Goal: Transaction & Acquisition: Purchase product/service

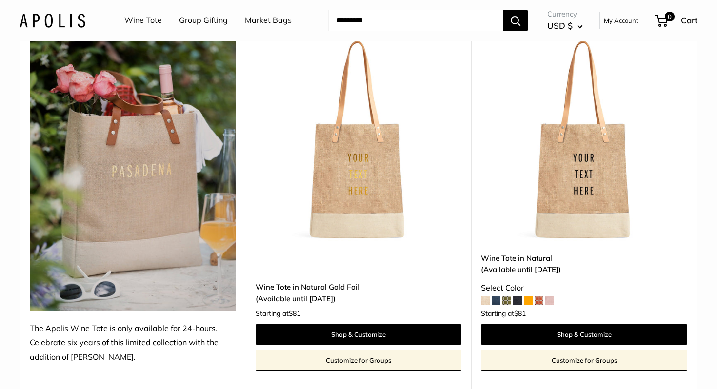
click at [533, 300] on span at bounding box center [528, 301] width 9 height 9
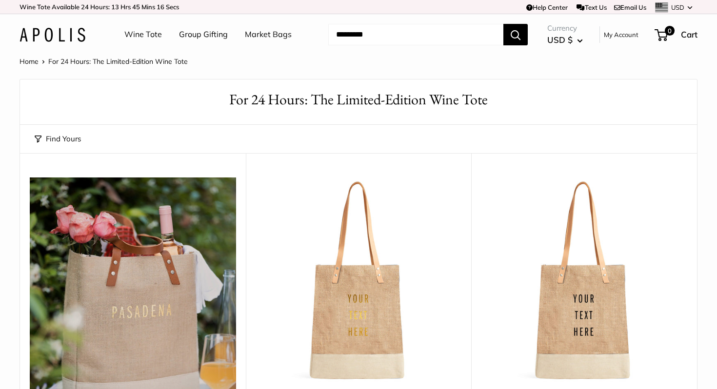
scroll to position [141, 0]
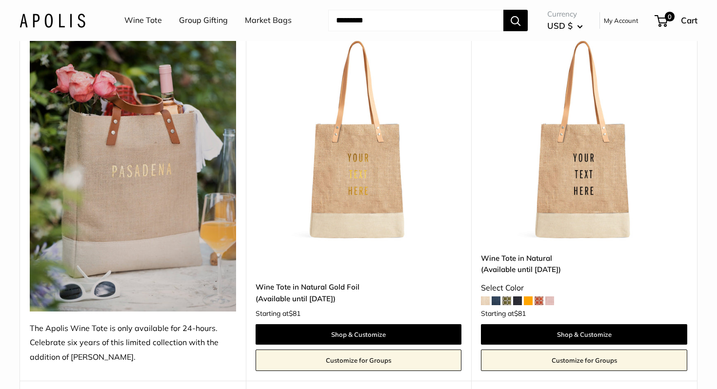
click at [0, 0] on img at bounding box center [0, 0] width 0 height 0
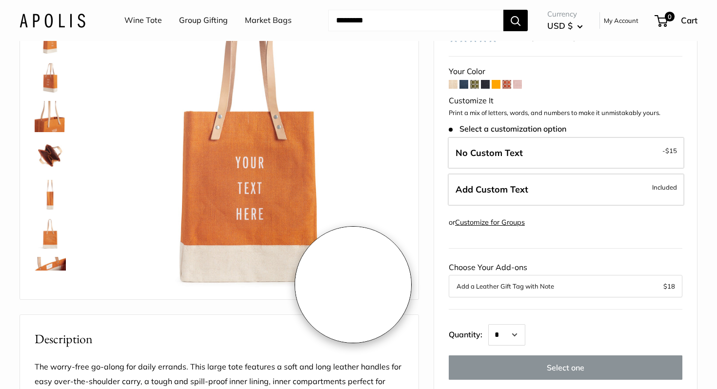
scroll to position [106, 0]
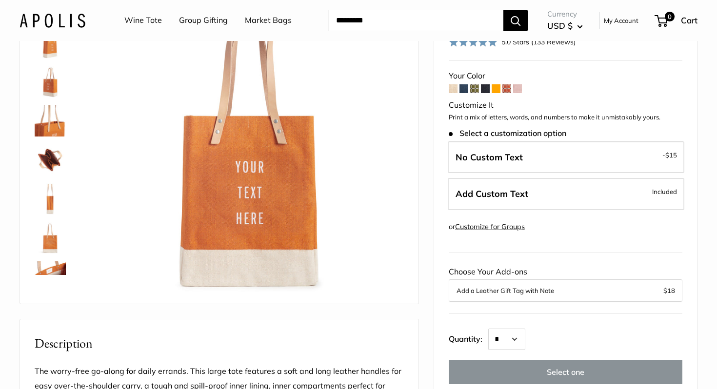
click at [49, 86] on img at bounding box center [50, 81] width 31 height 31
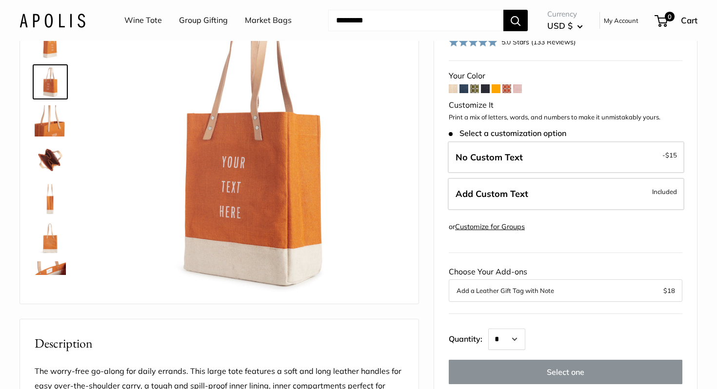
click at [51, 130] on img at bounding box center [50, 120] width 31 height 31
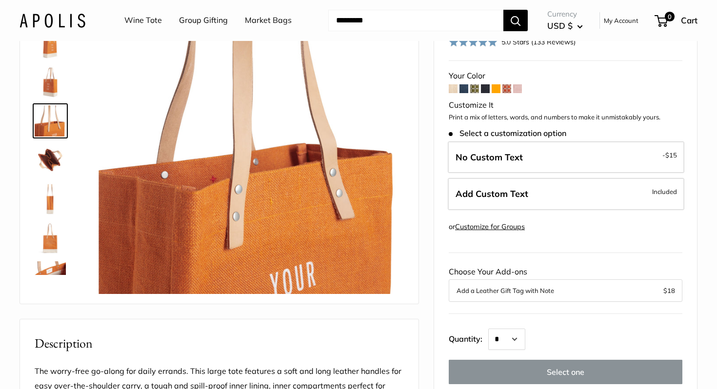
click at [51, 161] on img at bounding box center [50, 159] width 31 height 31
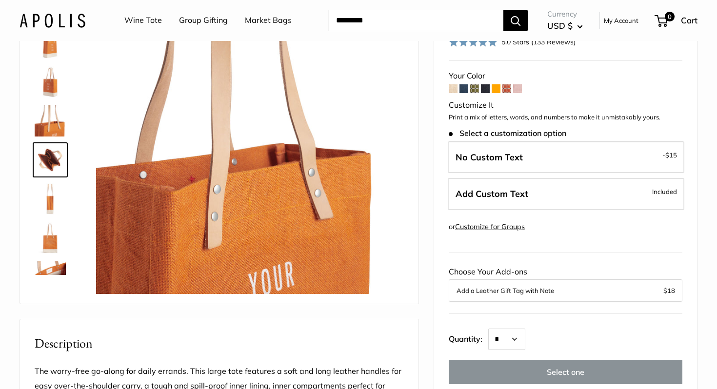
scroll to position [30, 0]
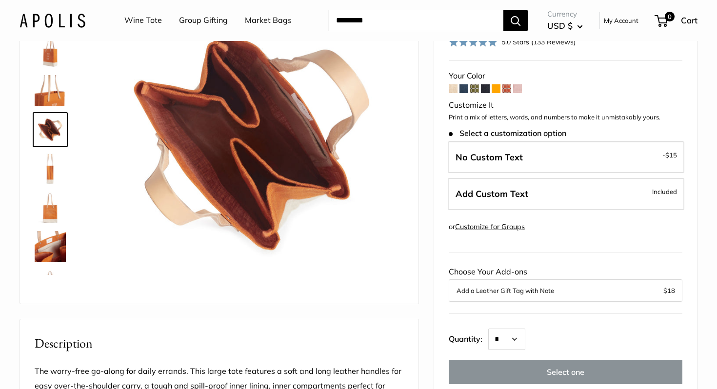
click at [50, 175] on img at bounding box center [50, 168] width 31 height 31
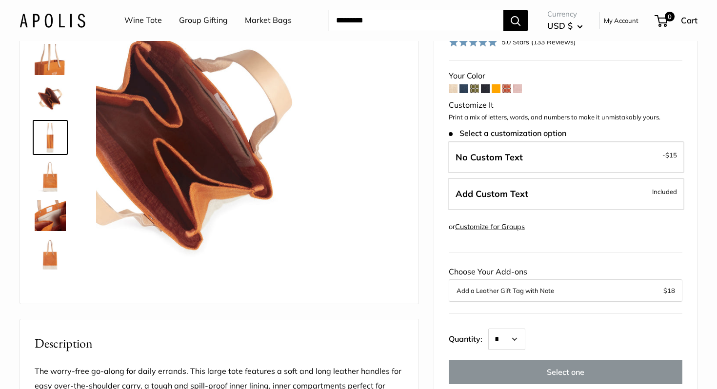
scroll to position [62, 0]
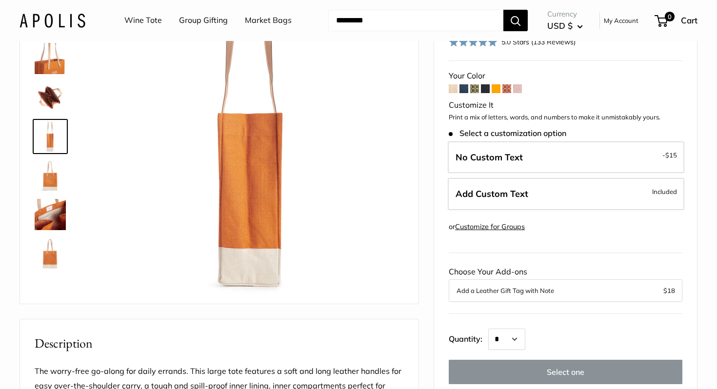
click at [53, 185] on img at bounding box center [50, 175] width 31 height 31
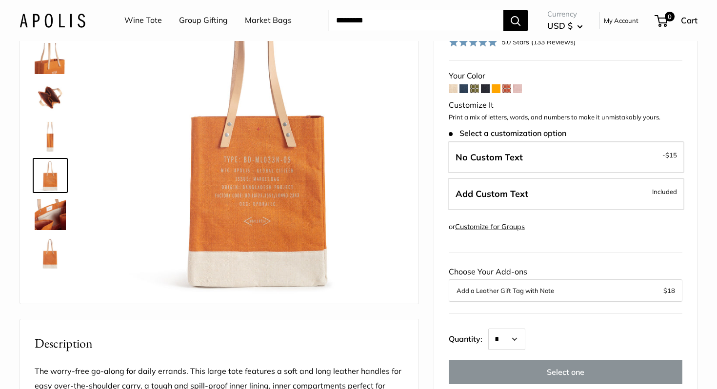
click at [60, 212] on img at bounding box center [50, 214] width 31 height 31
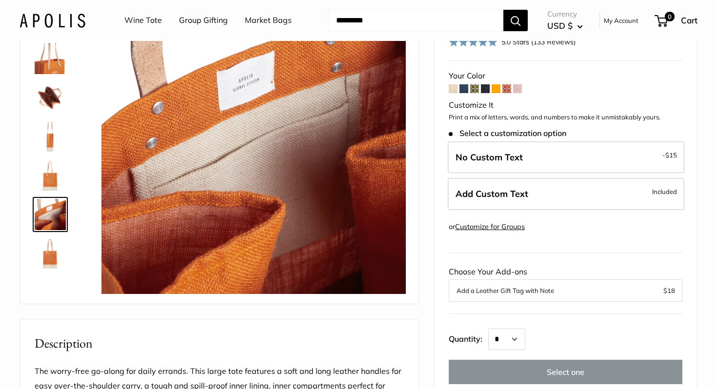
click at [55, 252] on img at bounding box center [50, 253] width 31 height 31
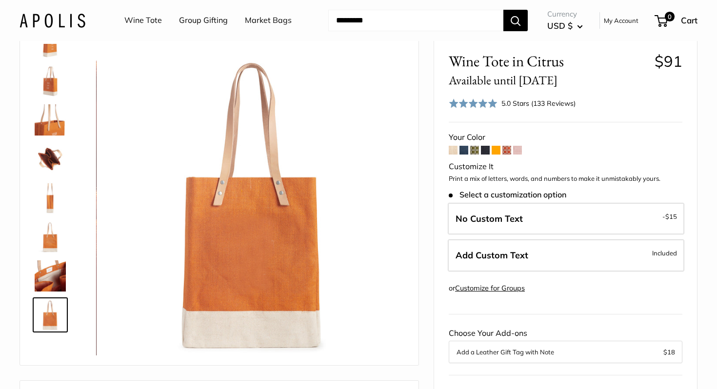
scroll to position [0, 0]
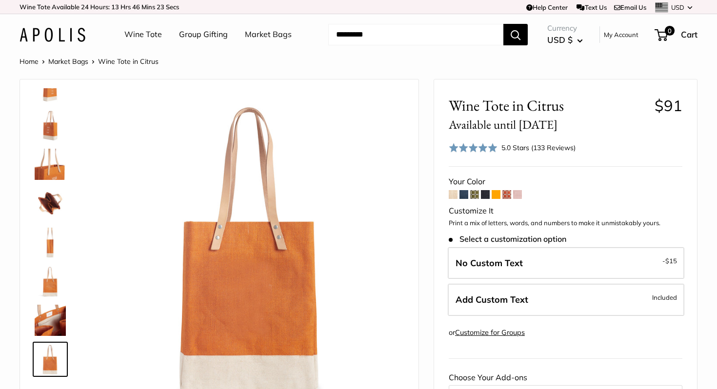
click at [53, 101] on img at bounding box center [50, 86] width 31 height 31
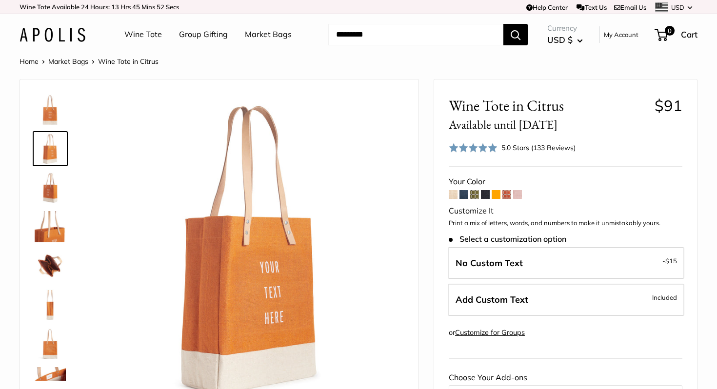
click at [454, 197] on span at bounding box center [453, 194] width 9 height 9
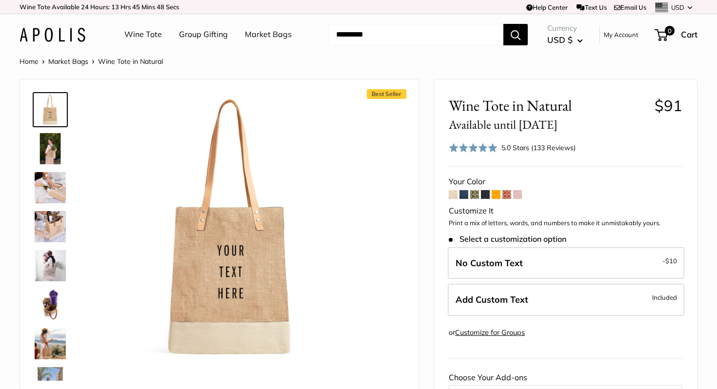
click at [55, 344] on img at bounding box center [50, 343] width 31 height 31
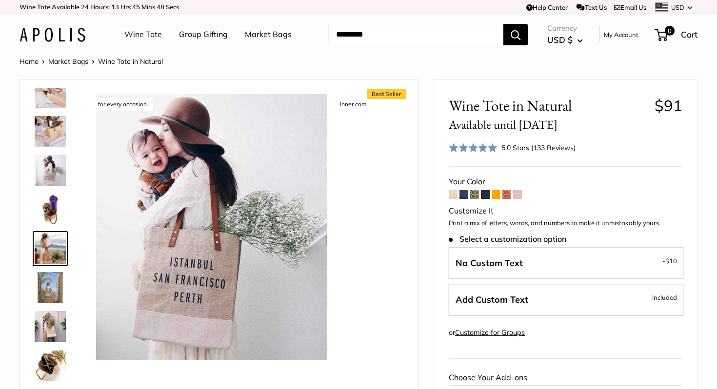
scroll to position [108, 0]
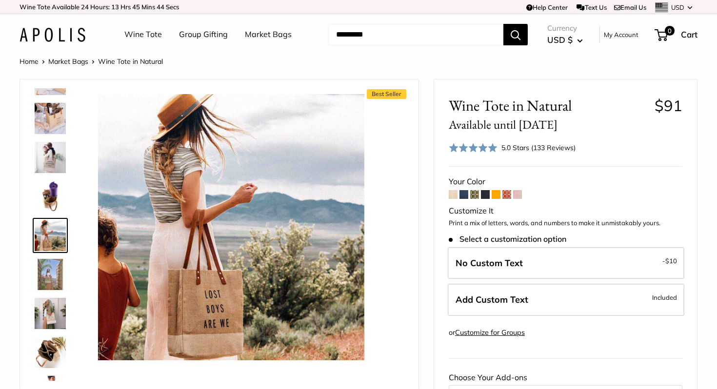
click at [50, 318] on img at bounding box center [50, 313] width 31 height 31
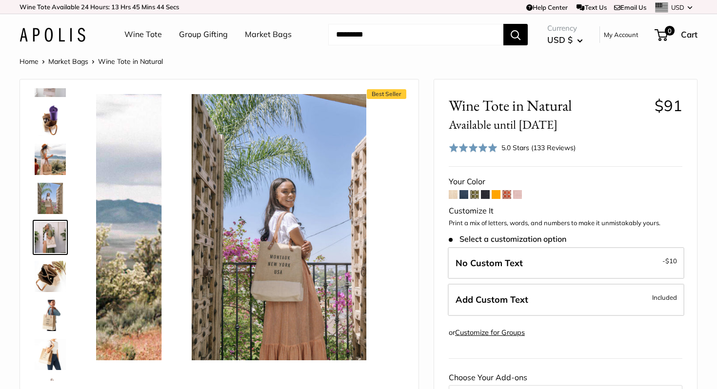
scroll to position [186, 0]
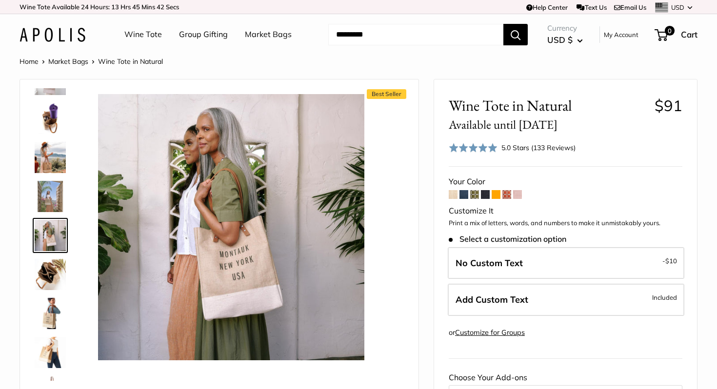
click at [56, 273] on img at bounding box center [50, 274] width 31 height 31
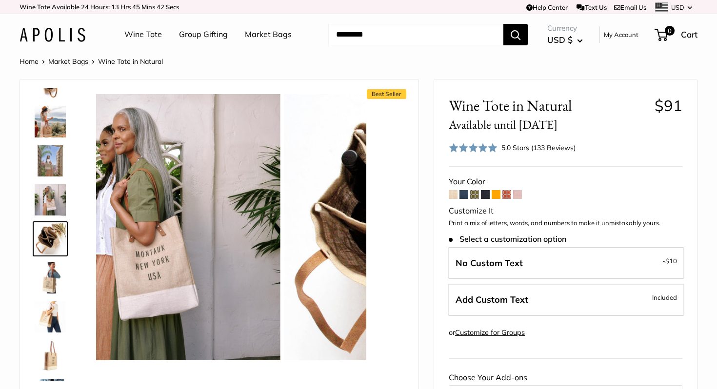
scroll to position [225, 0]
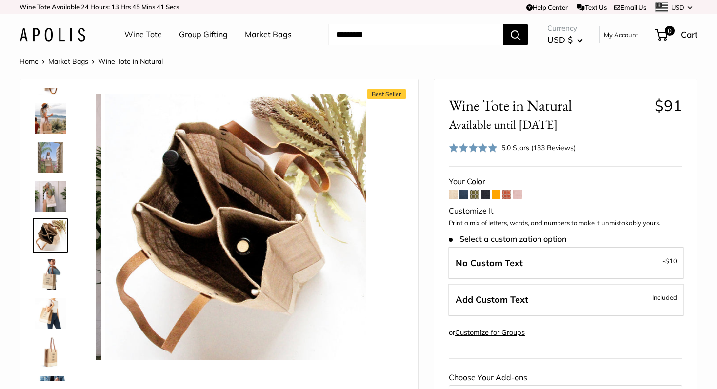
click at [55, 237] on img at bounding box center [50, 235] width 31 height 31
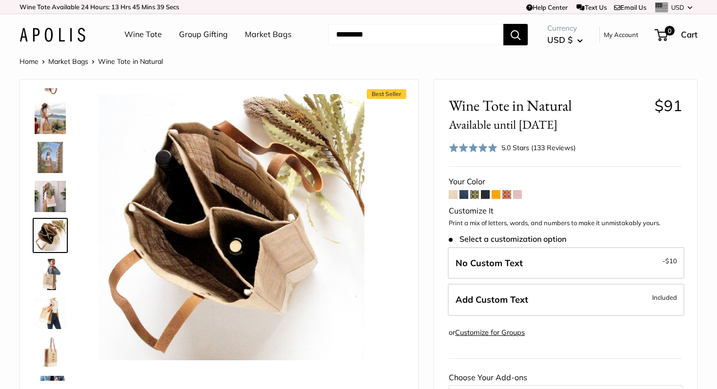
click at [487, 197] on span at bounding box center [485, 194] width 9 height 9
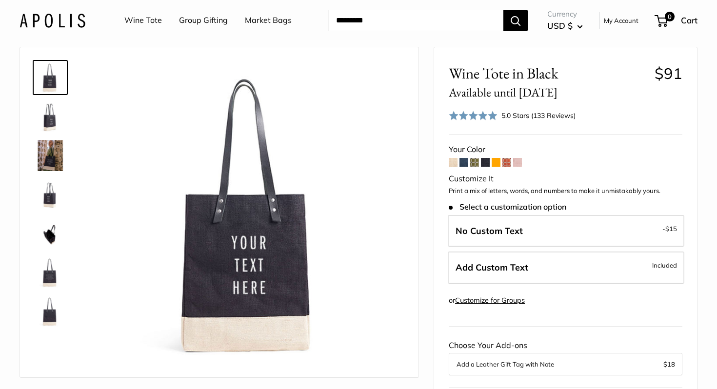
scroll to position [38, 0]
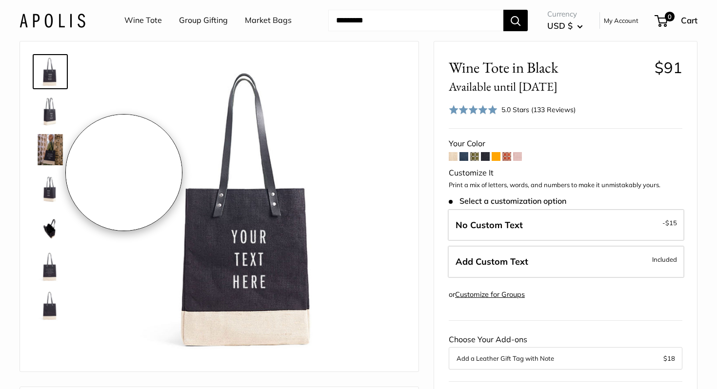
click at [59, 78] on img at bounding box center [50, 71] width 31 height 31
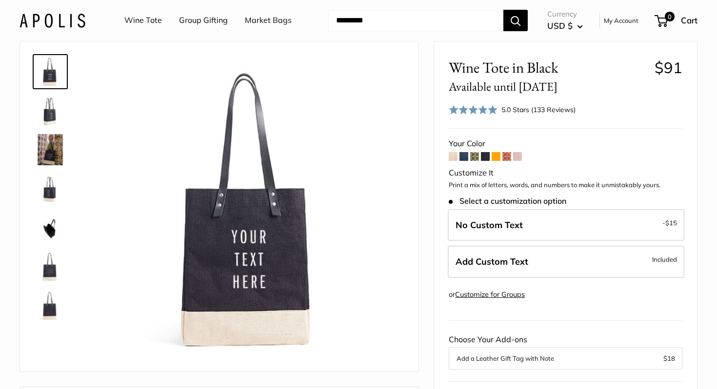
click at [54, 116] on img at bounding box center [50, 110] width 31 height 31
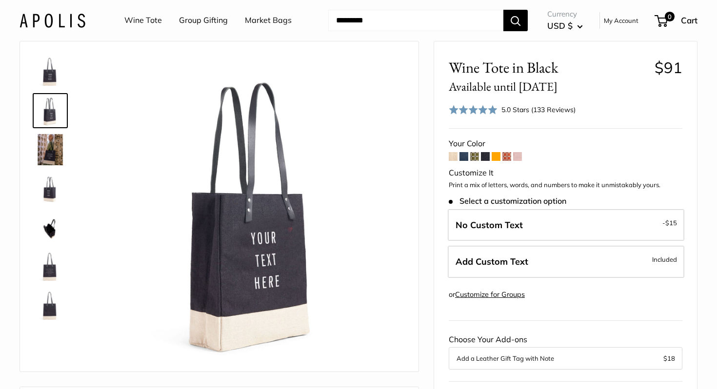
click at [53, 133] on link at bounding box center [50, 149] width 35 height 35
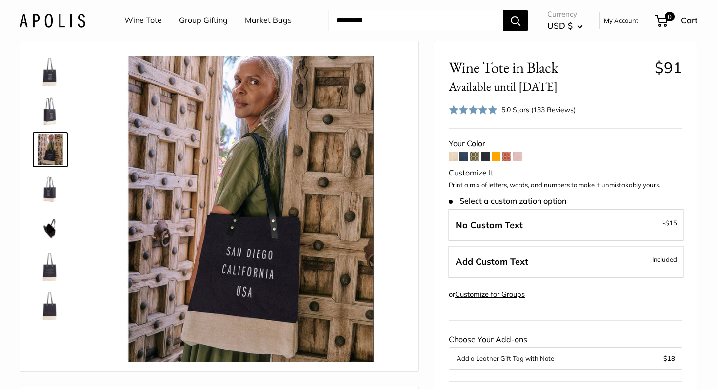
click at [50, 192] on img at bounding box center [50, 188] width 31 height 31
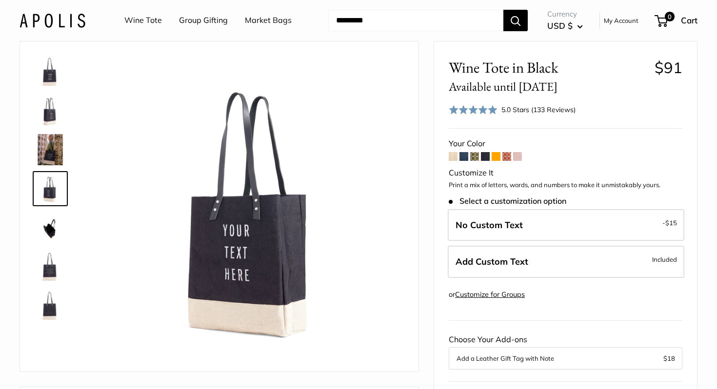
click at [49, 231] on img at bounding box center [50, 227] width 31 height 31
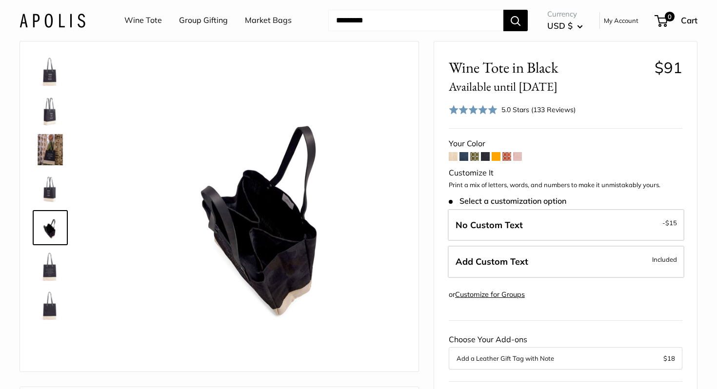
click at [55, 262] on img at bounding box center [50, 266] width 31 height 31
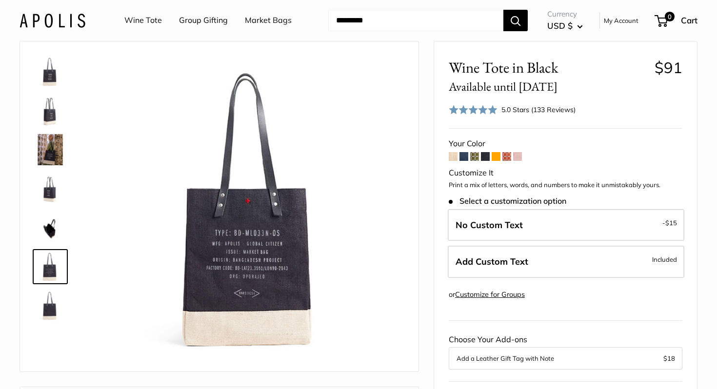
click at [54, 227] on img at bounding box center [50, 227] width 31 height 31
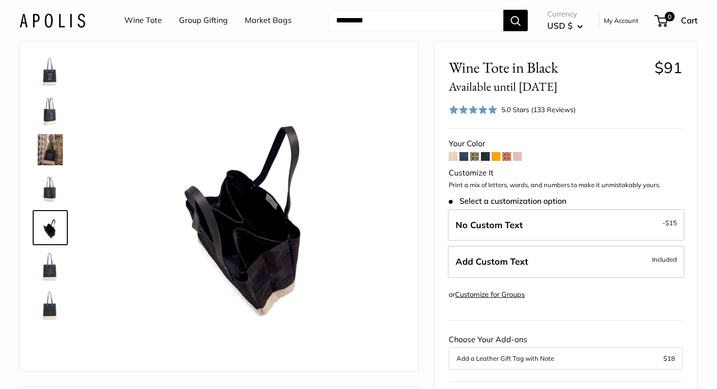
scroll to position [0, 0]
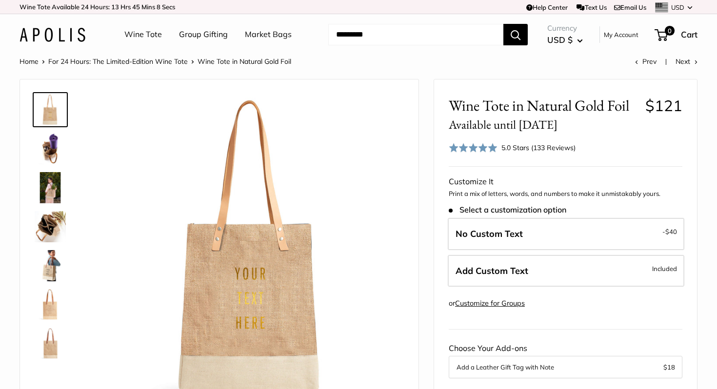
click at [53, 220] on img at bounding box center [50, 226] width 31 height 31
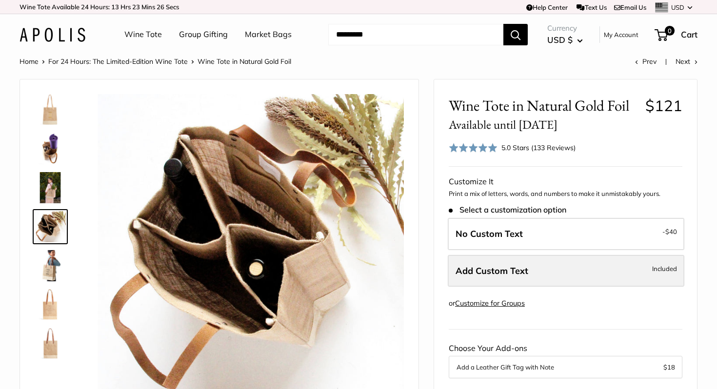
click at [525, 277] on label "Add Custom Text Included" at bounding box center [566, 271] width 237 height 32
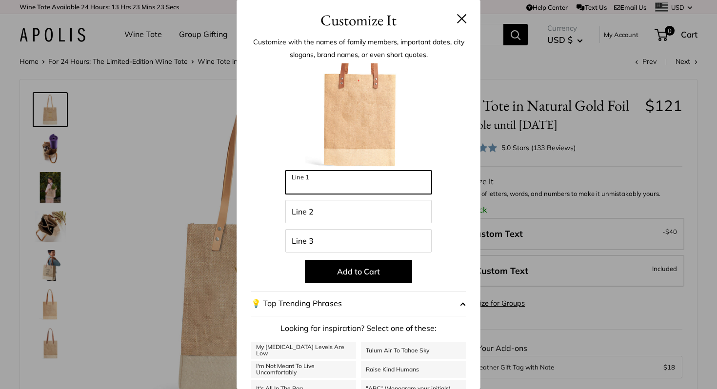
click at [384, 183] on input "Line 1" at bounding box center [358, 182] width 146 height 23
type input "******"
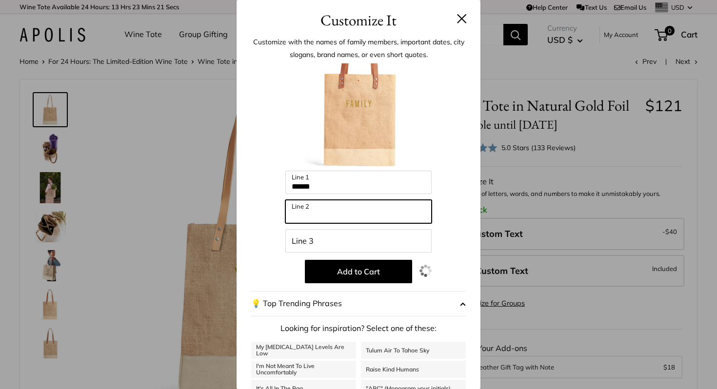
click at [378, 204] on input "Line 2" at bounding box center [358, 211] width 146 height 23
type input "***"
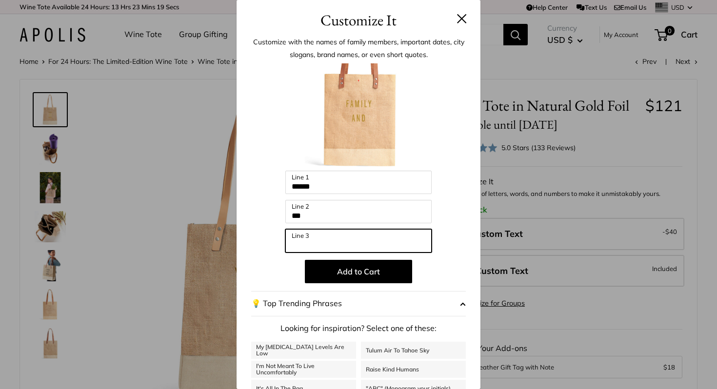
click at [361, 241] on input "Line 3" at bounding box center [358, 240] width 146 height 23
type input "*******"
click at [361, 304] on button "💡 Top Trending Phrases" at bounding box center [358, 303] width 215 height 25
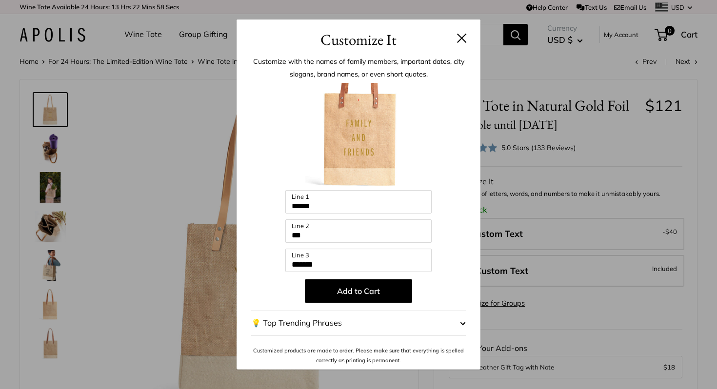
click at [462, 324] on span "button" at bounding box center [463, 323] width 6 height 15
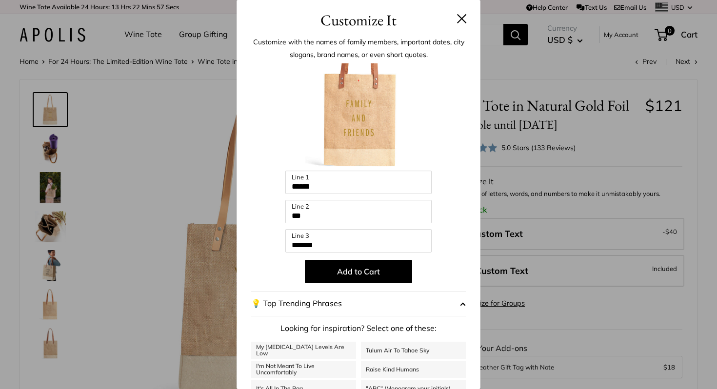
scroll to position [76, 0]
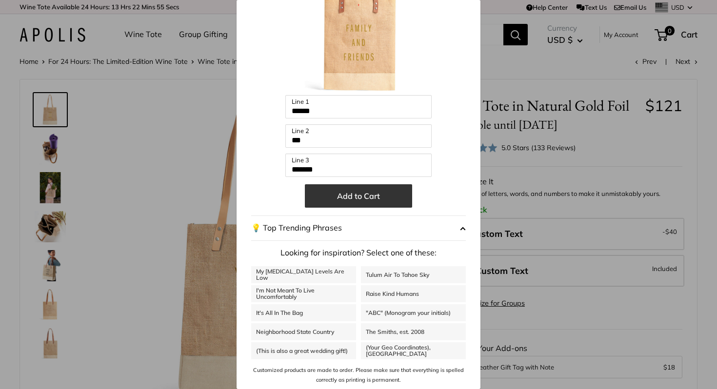
click at [364, 201] on button "Add to Cart" at bounding box center [358, 195] width 107 height 23
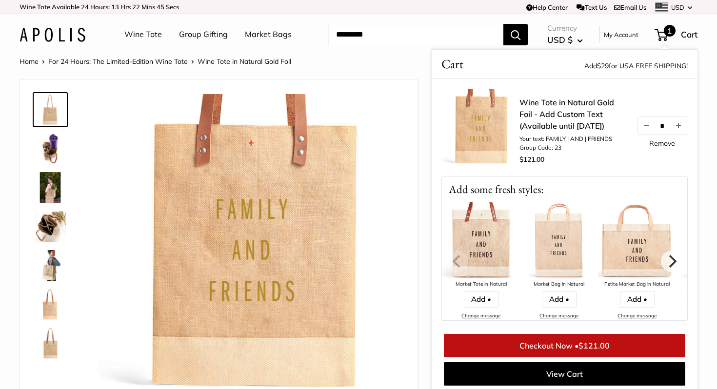
click at [155, 36] on link "Wine Tote" at bounding box center [143, 34] width 38 height 15
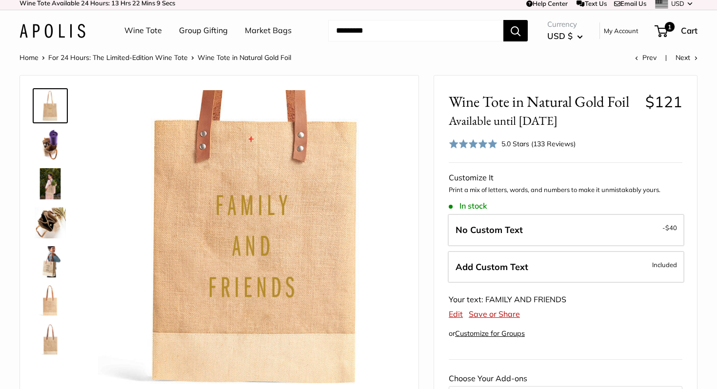
scroll to position [0, 0]
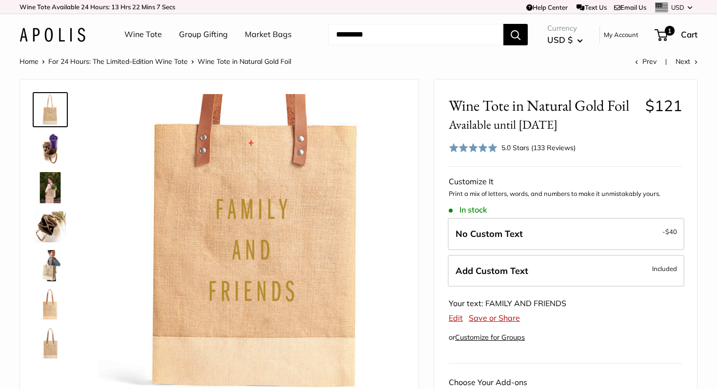
click at [522, 35] on button "Search" at bounding box center [516, 34] width 24 height 21
click at [464, 23] on div "Wine Tote Group Gifting Market Bags Need help? Text Us: 20919 hello@apolisgloba…" at bounding box center [359, 34] width 678 height 31
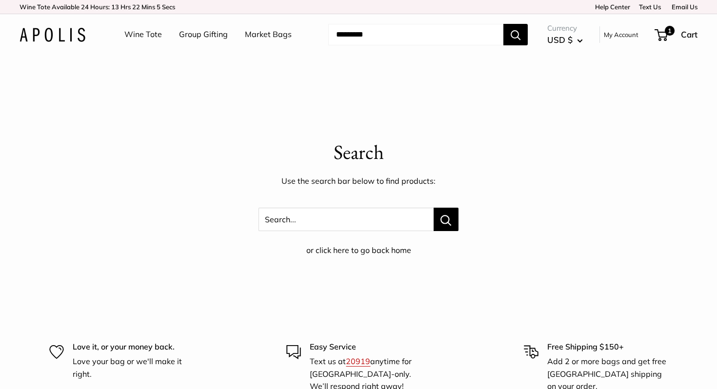
click at [464, 22] on div "Wine Tote Group Gifting Market Bags Need help? Text Us: 20919 [EMAIL_ADDRESS][D…" at bounding box center [359, 34] width 678 height 31
click at [461, 31] on input "Search..." at bounding box center [415, 34] width 175 height 21
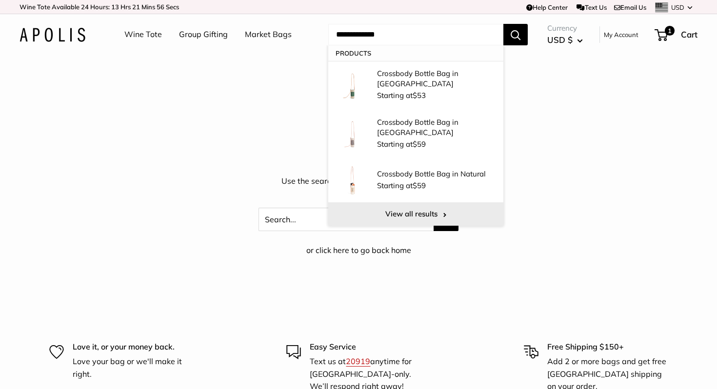
type input "**********"
click at [435, 210] on link "View all results" at bounding box center [415, 214] width 175 height 23
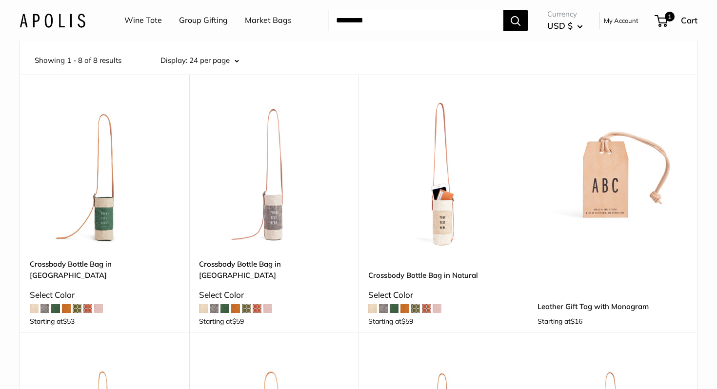
scroll to position [64, 0]
click at [0, 0] on img at bounding box center [0, 0] width 0 height 0
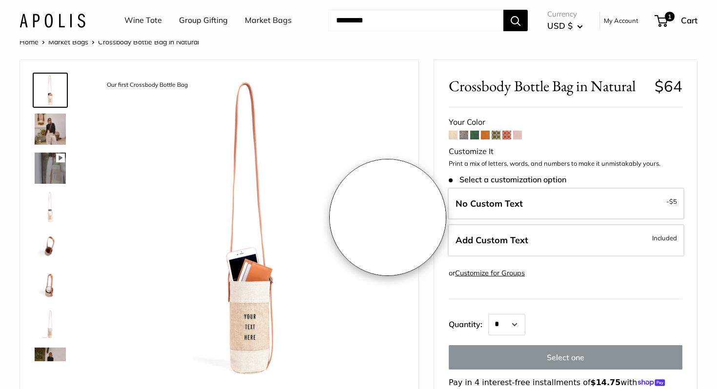
scroll to position [20, 0]
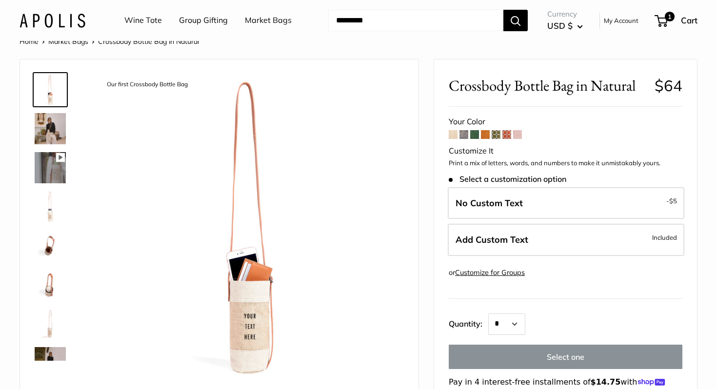
click at [45, 128] on img at bounding box center [50, 128] width 31 height 31
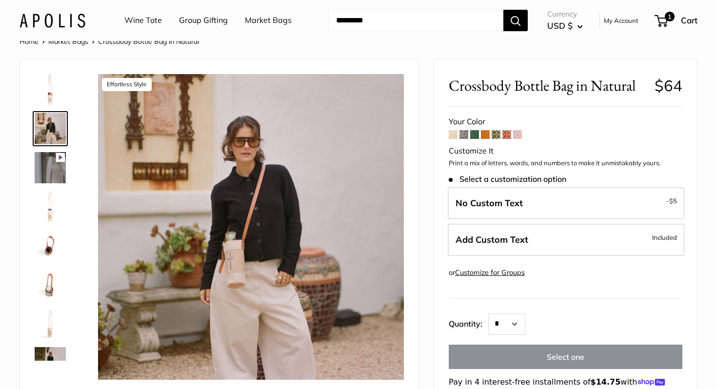
click at [46, 170] on img at bounding box center [50, 167] width 31 height 31
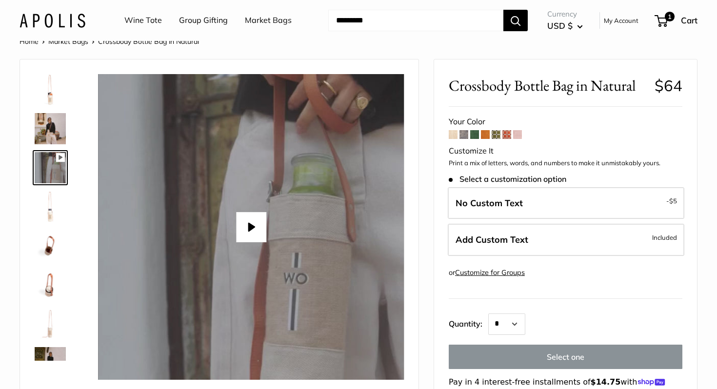
click at [250, 227] on button "Play" at bounding box center [251, 227] width 30 height 30
click at [50, 217] on img at bounding box center [50, 206] width 31 height 31
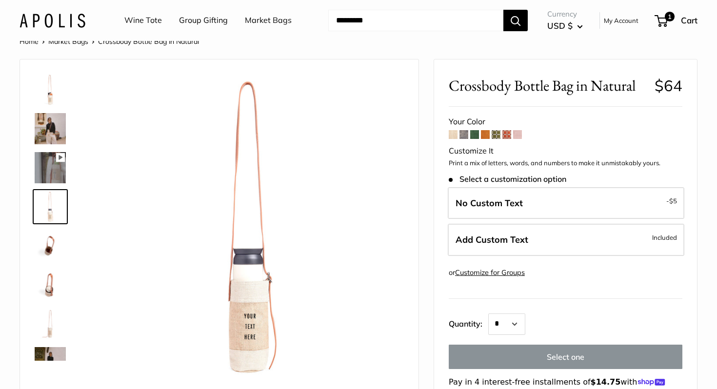
type input "*****"
click at [50, 250] on img at bounding box center [50, 245] width 31 height 31
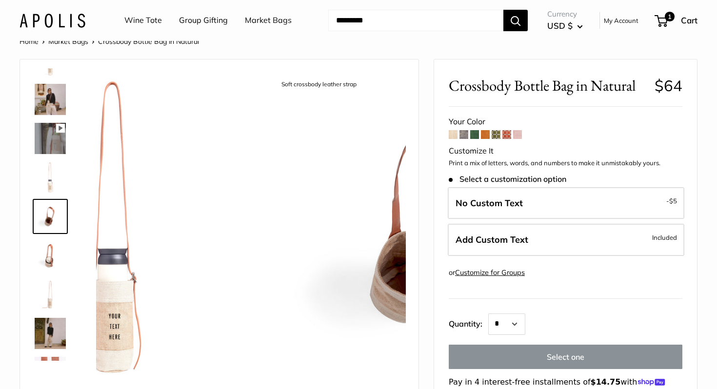
scroll to position [30, 0]
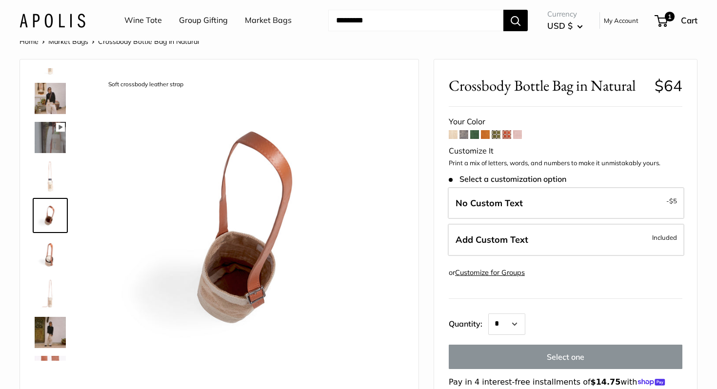
click at [51, 254] on img at bounding box center [50, 254] width 31 height 31
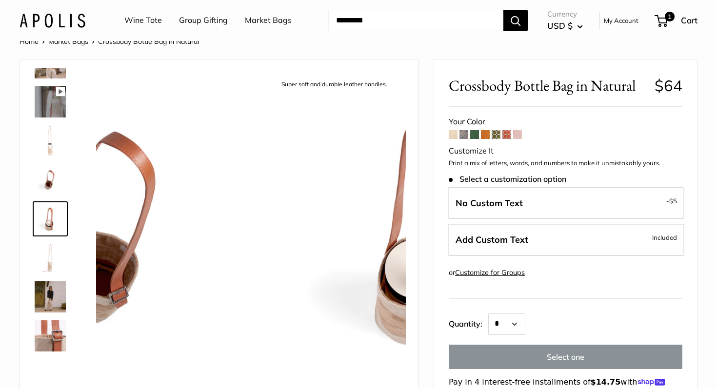
scroll to position [69, 0]
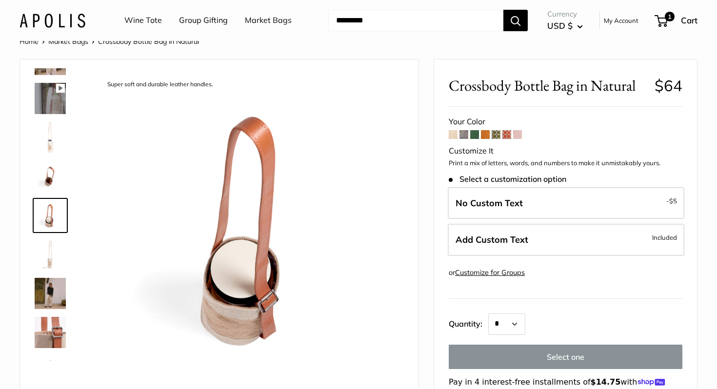
click at [57, 303] on img at bounding box center [50, 293] width 31 height 31
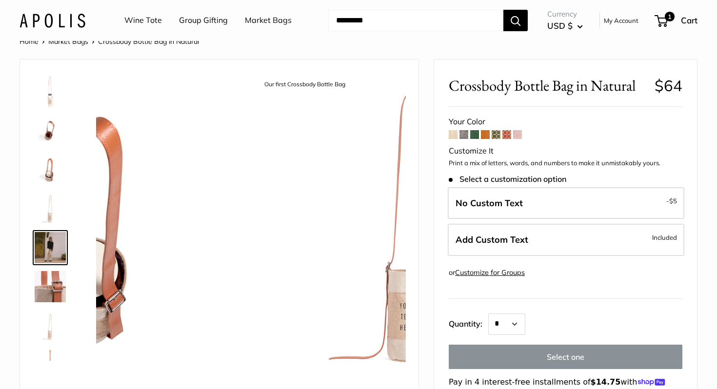
scroll to position [141, 0]
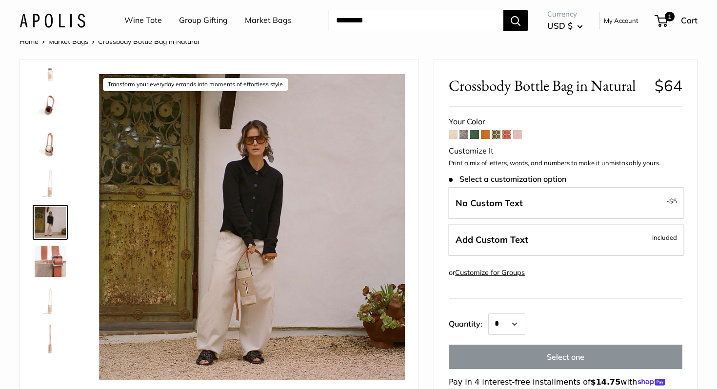
click at [57, 310] on img at bounding box center [50, 300] width 31 height 31
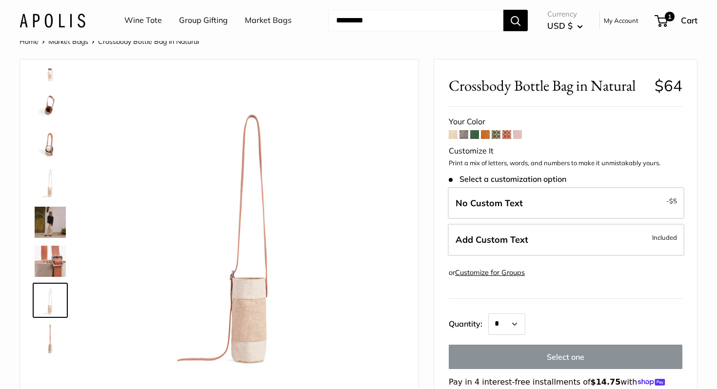
click at [51, 343] on img at bounding box center [50, 339] width 31 height 31
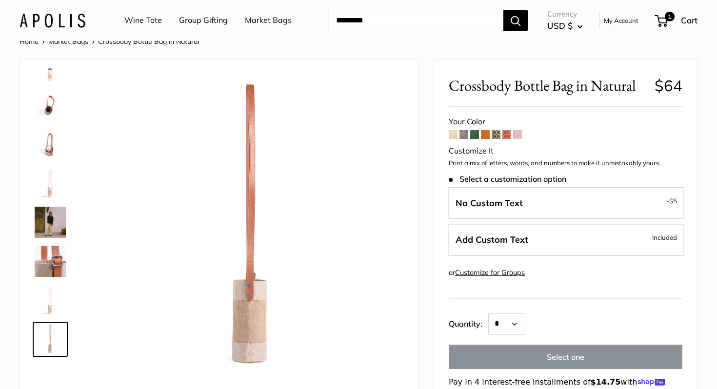
click at [467, 136] on span at bounding box center [464, 134] width 9 height 9
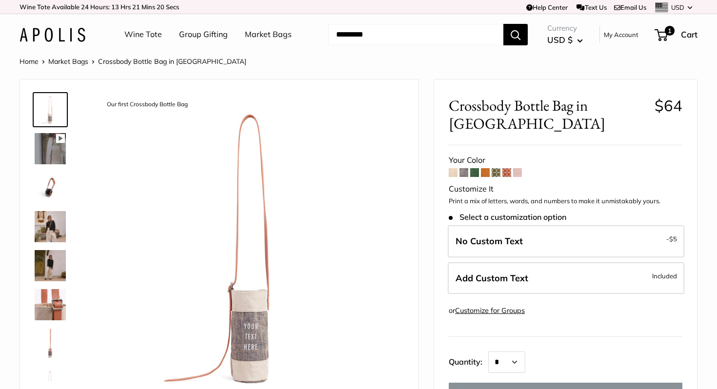
click at [475, 171] on span at bounding box center [474, 172] width 9 height 9
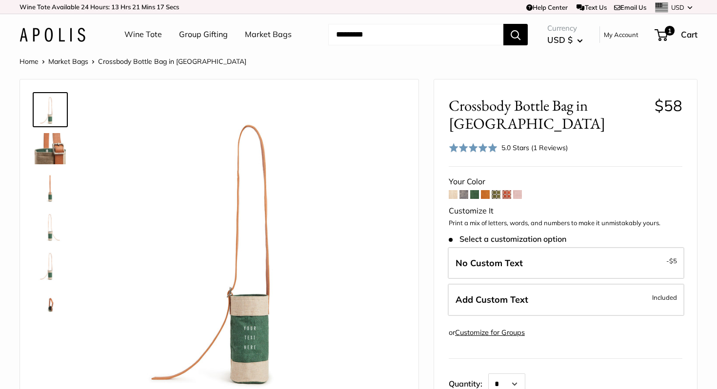
click at [489, 196] on span at bounding box center [485, 194] width 9 height 9
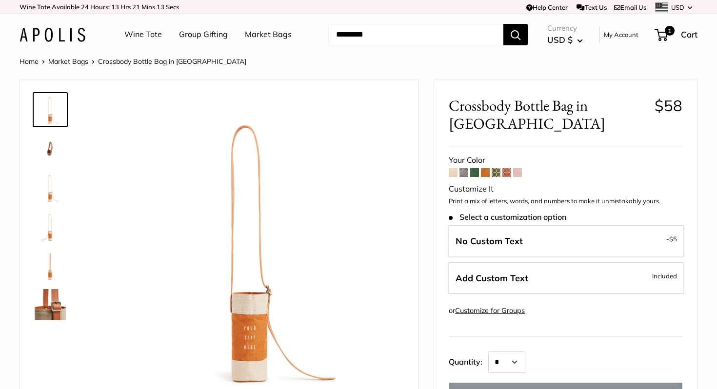
click at [499, 168] on span at bounding box center [496, 172] width 9 height 9
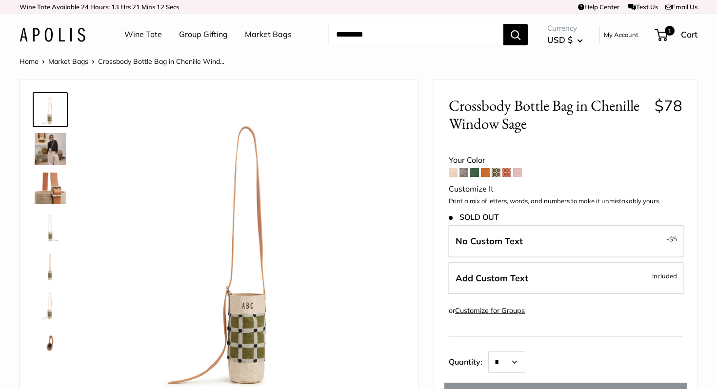
click at [506, 170] on span at bounding box center [507, 172] width 9 height 9
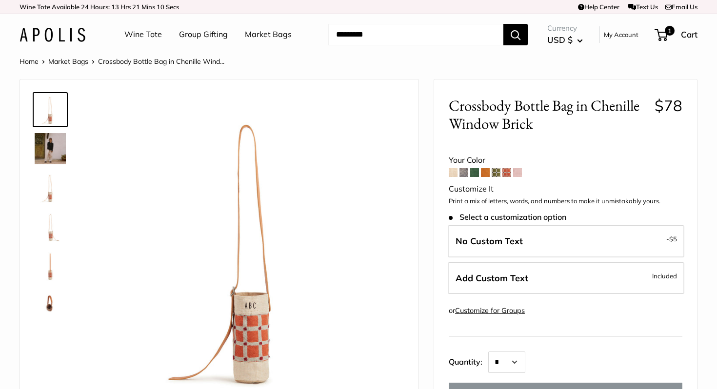
click at [517, 172] on span at bounding box center [517, 172] width 9 height 9
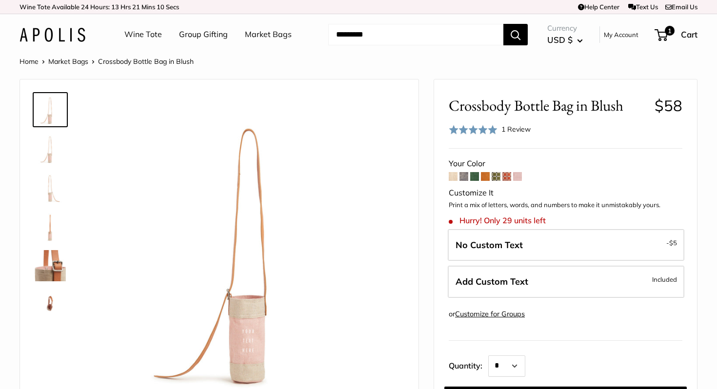
click at [451, 177] on span at bounding box center [453, 176] width 9 height 9
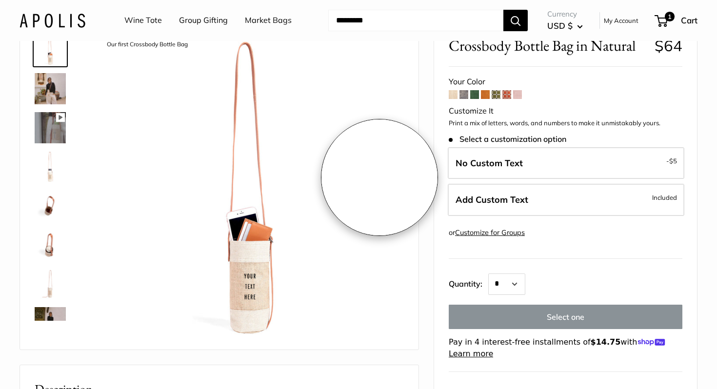
scroll to position [61, 0]
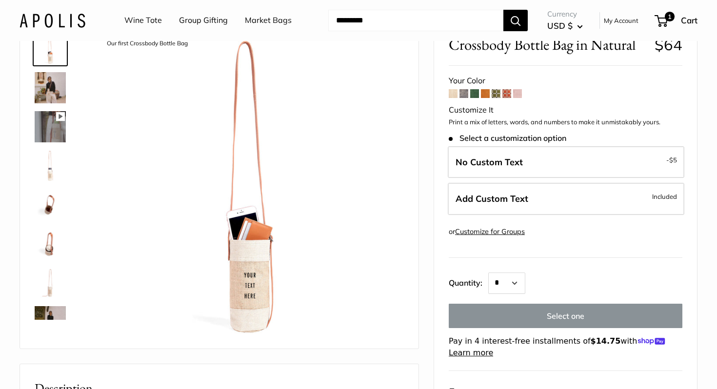
click at [58, 89] on img at bounding box center [50, 87] width 31 height 31
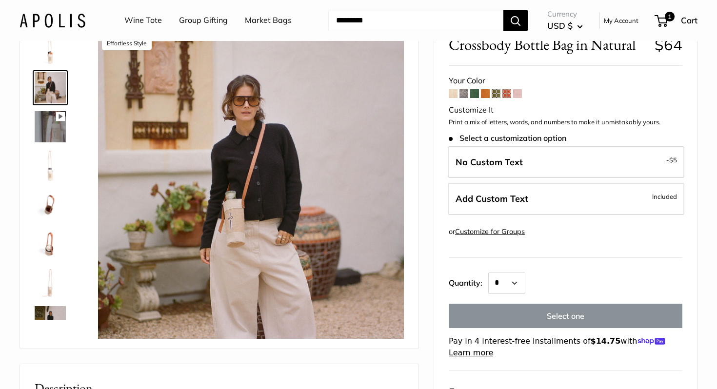
click at [51, 61] on img at bounding box center [50, 48] width 31 height 31
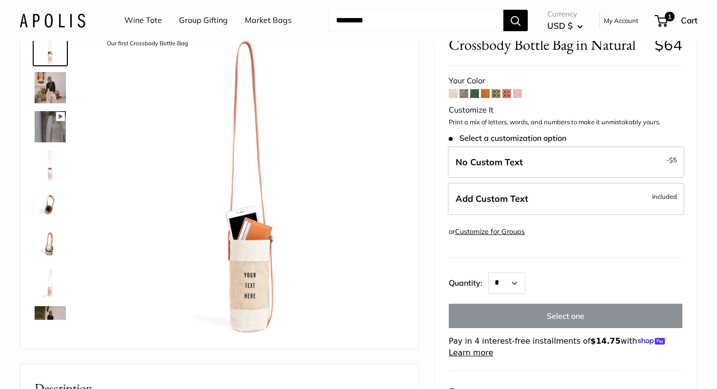
click at [53, 311] on img at bounding box center [50, 321] width 31 height 31
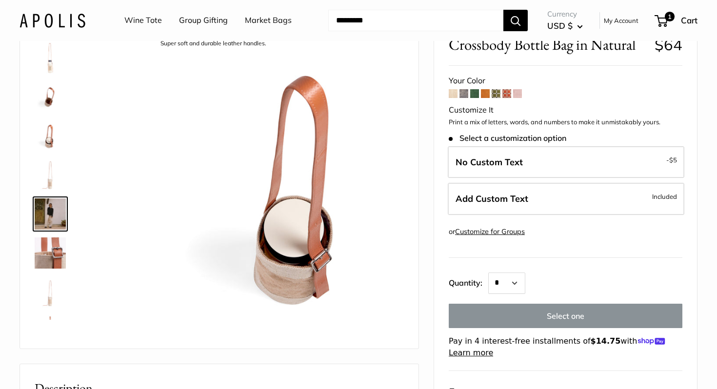
scroll to position [141, 0]
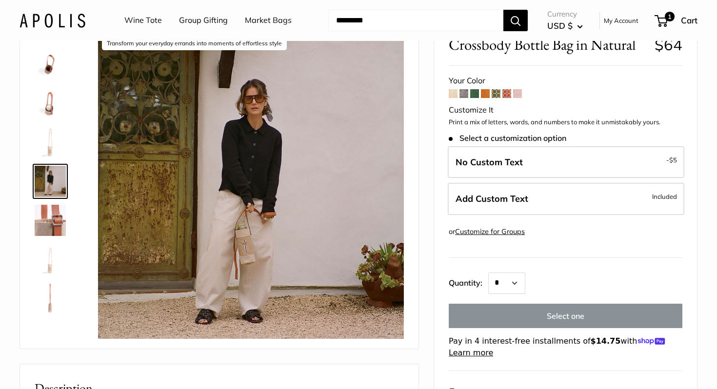
click at [58, 227] on img at bounding box center [50, 220] width 31 height 31
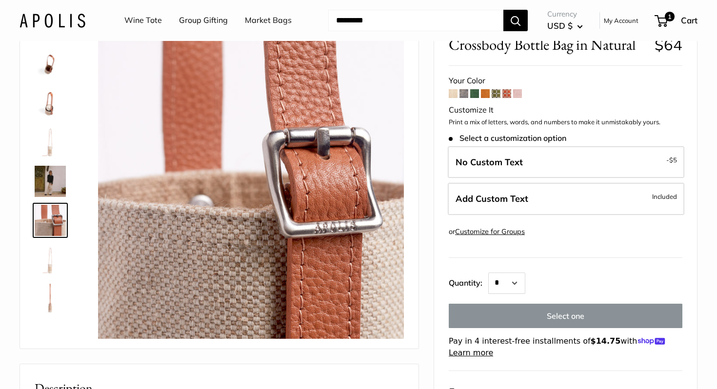
click at [64, 200] on div at bounding box center [54, 173] width 47 height 293
click at [64, 186] on img at bounding box center [50, 181] width 31 height 31
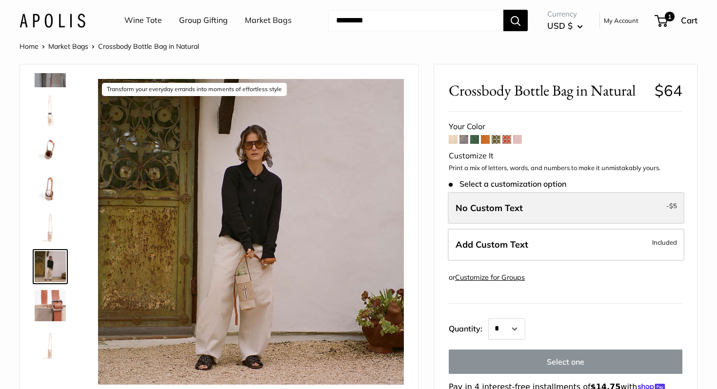
scroll to position [14, 0]
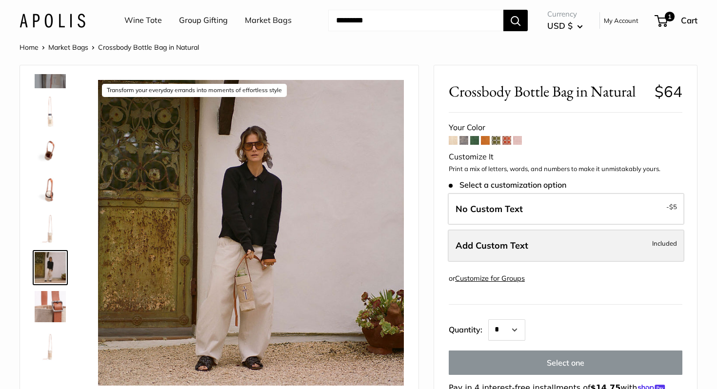
click at [498, 240] on label "Add Custom Text Included" at bounding box center [566, 246] width 237 height 32
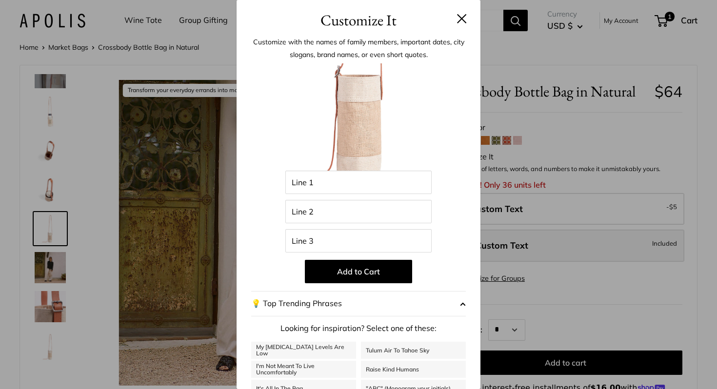
scroll to position [108, 0]
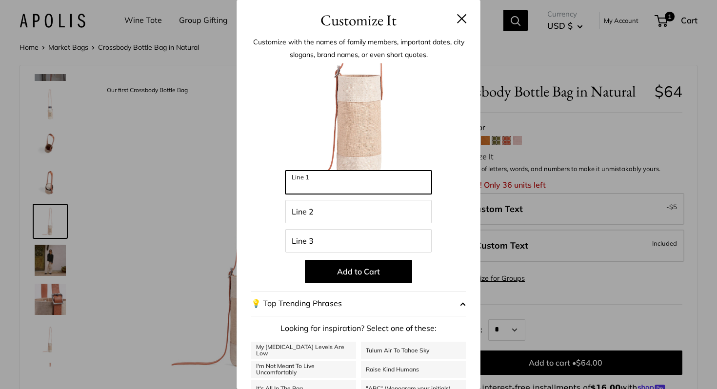
click at [365, 184] on input "Line 1" at bounding box center [358, 182] width 146 height 23
type input "*"
type input "********"
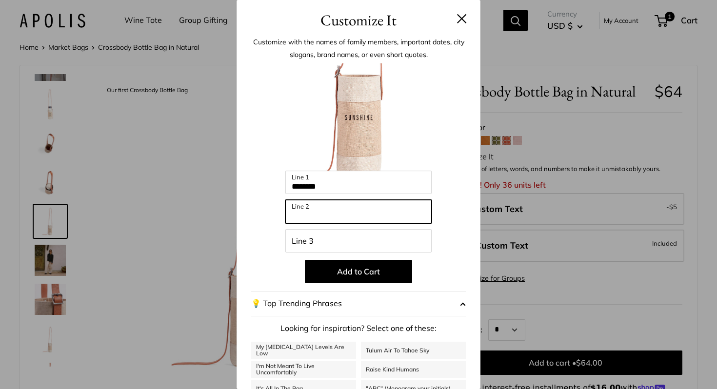
click at [357, 218] on input "Line 2" at bounding box center [358, 211] width 146 height 23
type input "***"
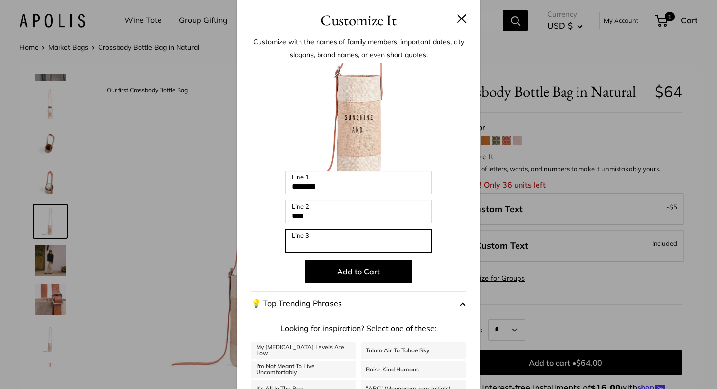
click at [346, 239] on input "Line 3" at bounding box center [358, 240] width 146 height 23
type input "*"
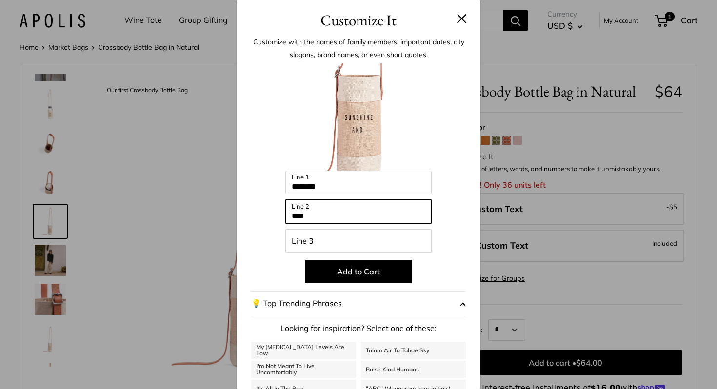
drag, startPoint x: 323, startPoint y: 218, endPoint x: 316, endPoint y: 218, distance: 6.3
click at [316, 218] on input "***" at bounding box center [358, 211] width 146 height 23
type input "*"
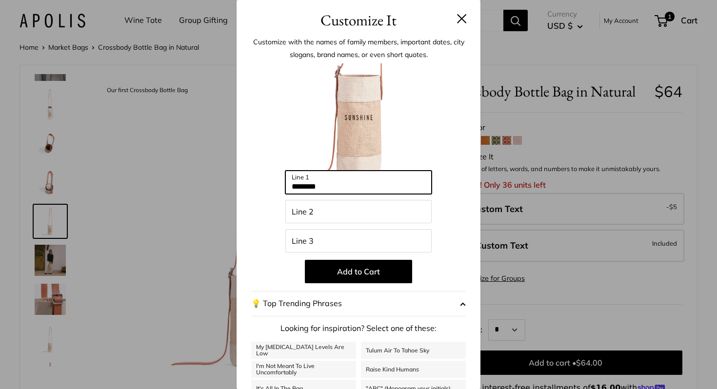
drag, startPoint x: 331, startPoint y: 185, endPoint x: 290, endPoint y: 182, distance: 41.7
click at [290, 182] on input "********" at bounding box center [358, 182] width 146 height 23
type input "******"
drag, startPoint x: 324, startPoint y: 188, endPoint x: 291, endPoint y: 186, distance: 32.8
click at [290, 188] on input "******" at bounding box center [358, 182] width 146 height 23
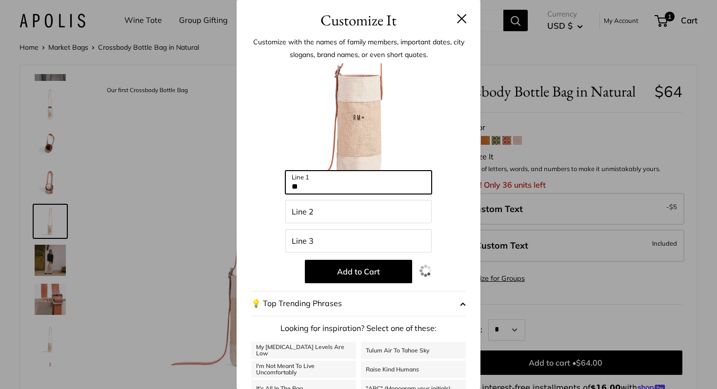
type input "*"
click at [56, 255] on div "Customize It Customize with the names of family members, important dates, city …" at bounding box center [358, 194] width 717 height 389
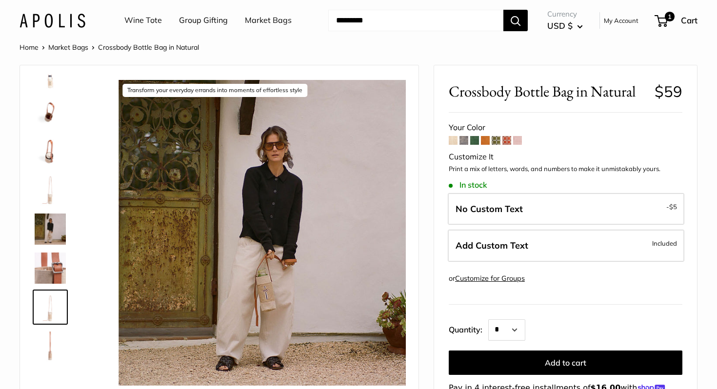
scroll to position [141, 0]
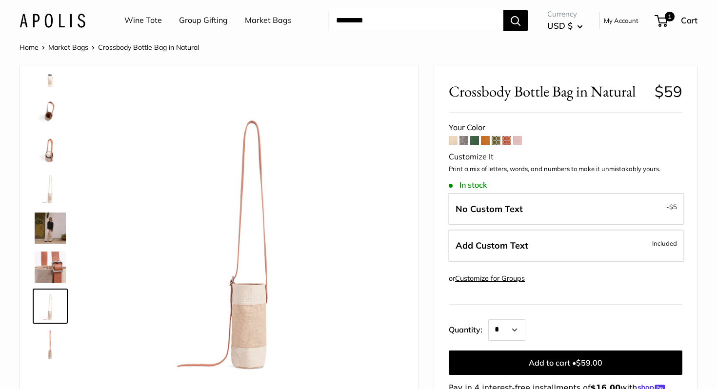
click at [51, 81] on img at bounding box center [50, 72] width 31 height 31
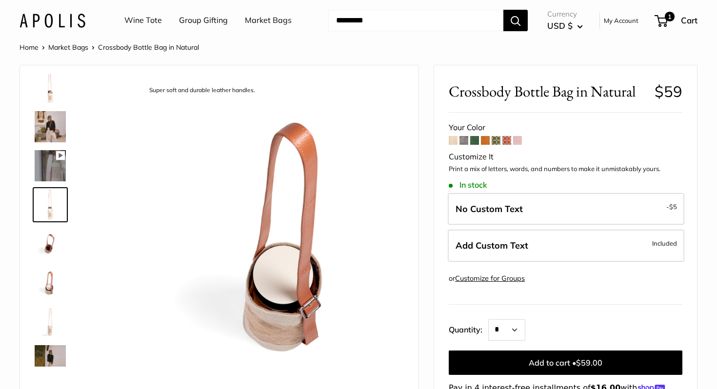
scroll to position [0, 0]
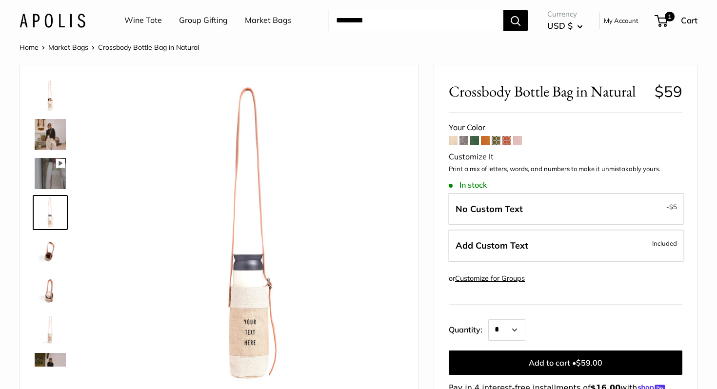
click at [78, 47] on link "Market Bags" at bounding box center [68, 47] width 40 height 9
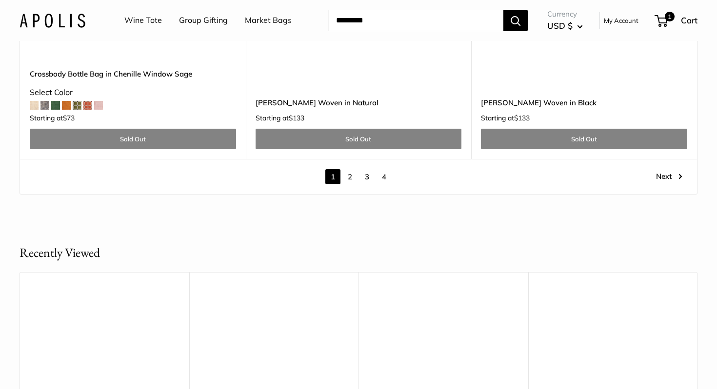
scroll to position [5845, 0]
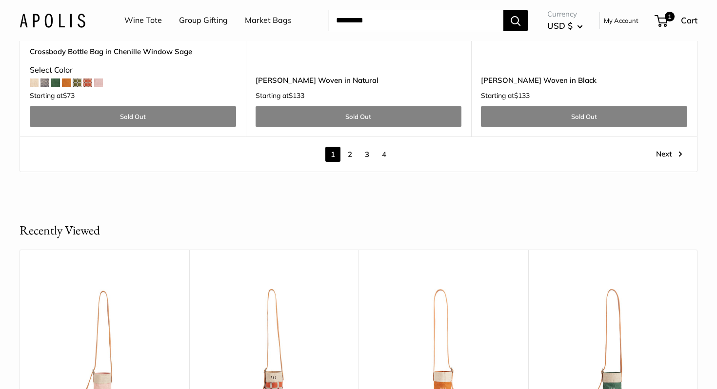
click at [348, 147] on link "2" at bounding box center [350, 154] width 15 height 15
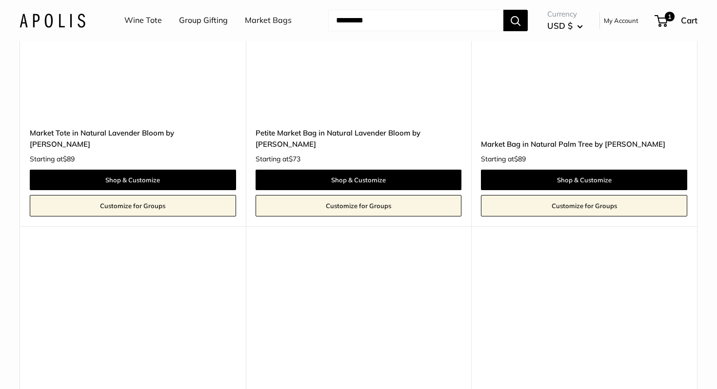
scroll to position [26, 0]
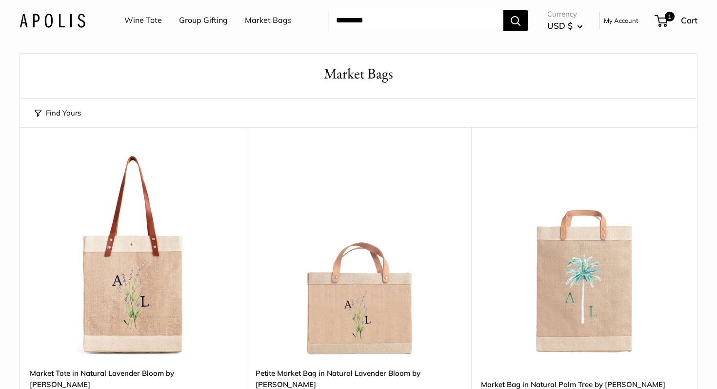
click at [455, 19] on input "Search..." at bounding box center [415, 20] width 175 height 21
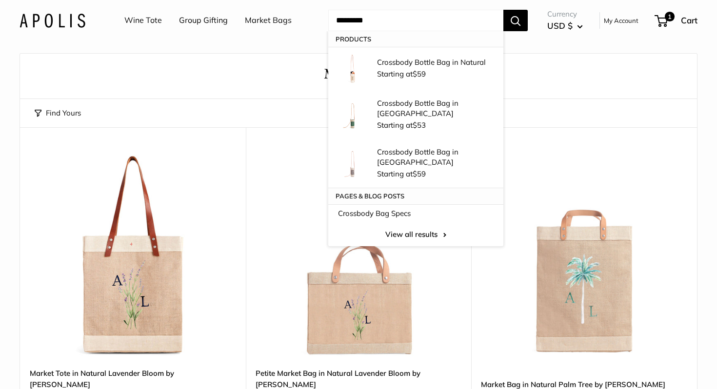
type input "*********"
click at [504, 10] on button "Search" at bounding box center [516, 20] width 24 height 21
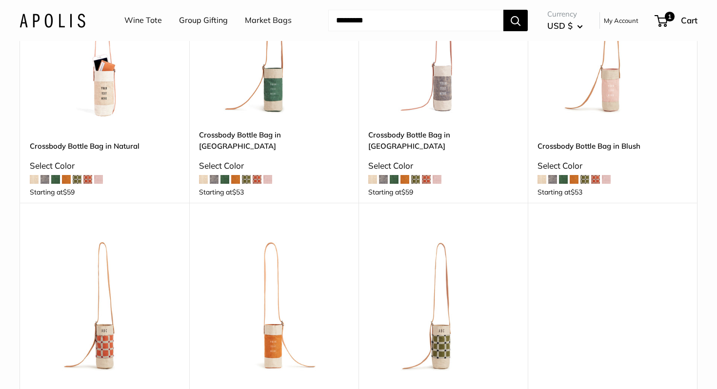
scroll to position [192, 0]
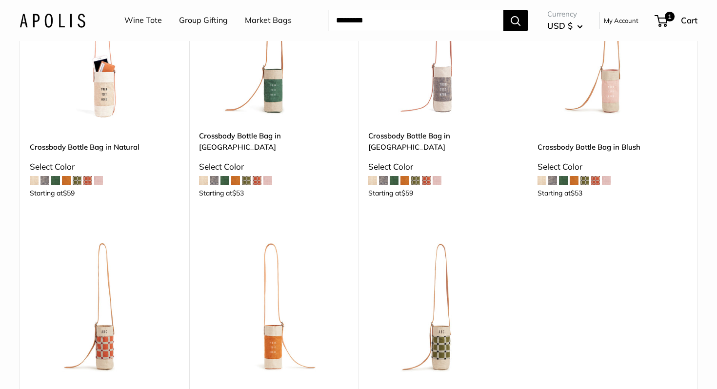
click at [0, 0] on img at bounding box center [0, 0] width 0 height 0
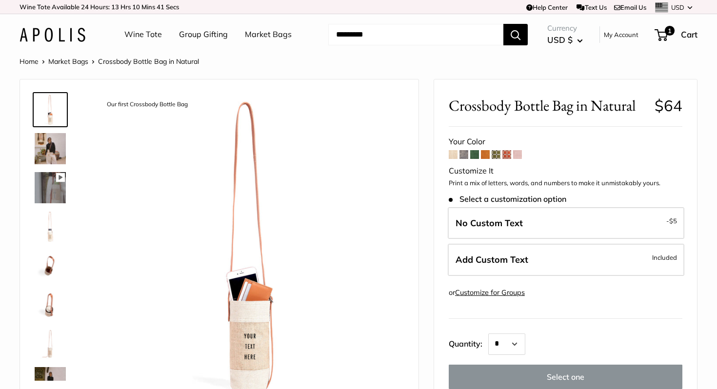
click at [46, 238] on img at bounding box center [50, 226] width 31 height 31
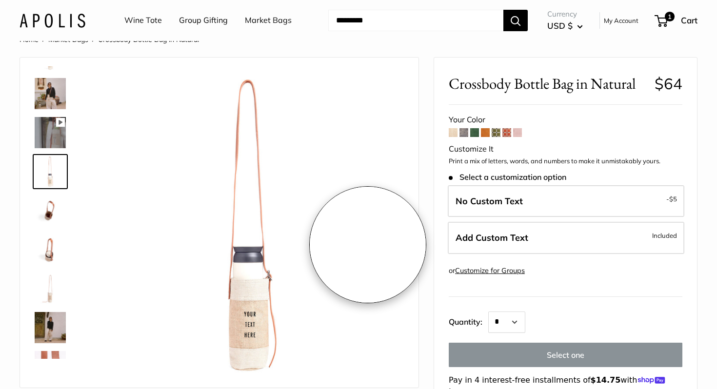
scroll to position [26, 0]
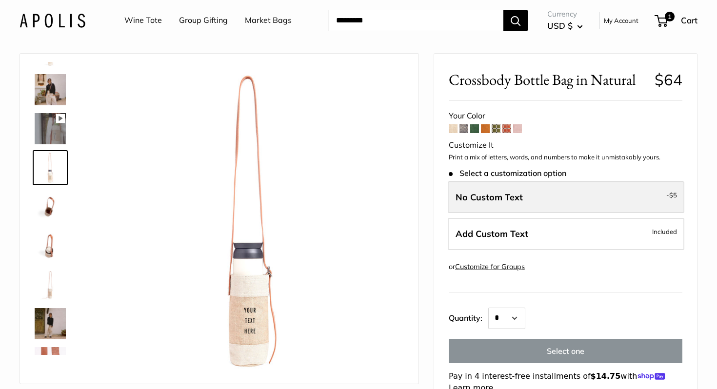
click at [593, 196] on label "No Custom Text - $5" at bounding box center [566, 198] width 237 height 32
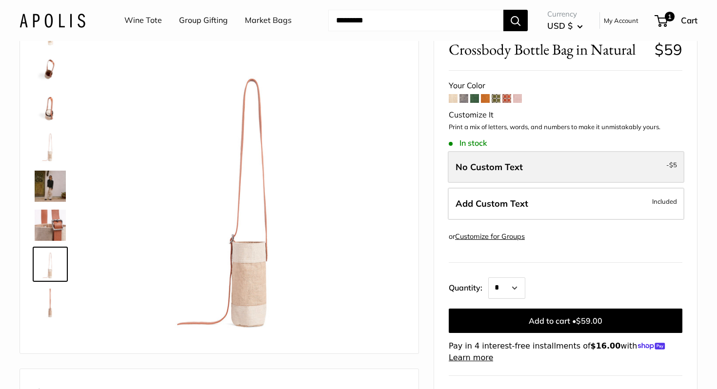
scroll to position [61, 0]
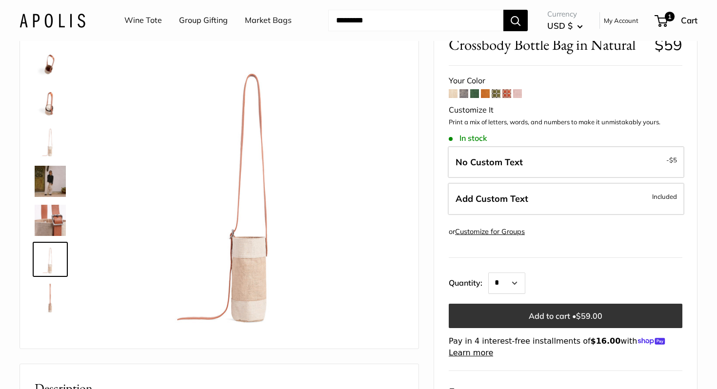
click at [576, 318] on button "Add to cart • $59.00" at bounding box center [566, 316] width 234 height 24
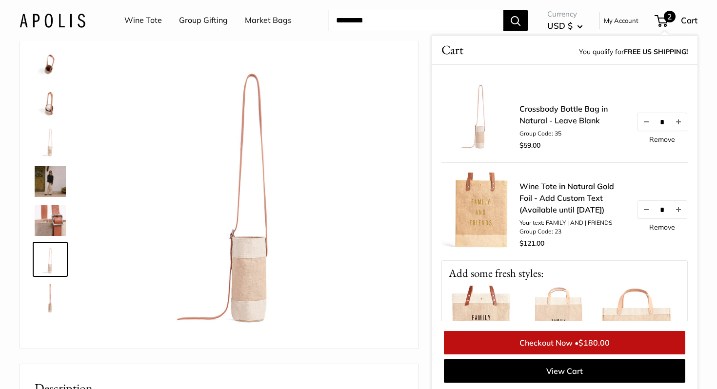
click at [561, 348] on link "Checkout Now • $180.00" at bounding box center [565, 342] width 242 height 23
